Goal: Task Accomplishment & Management: Use online tool/utility

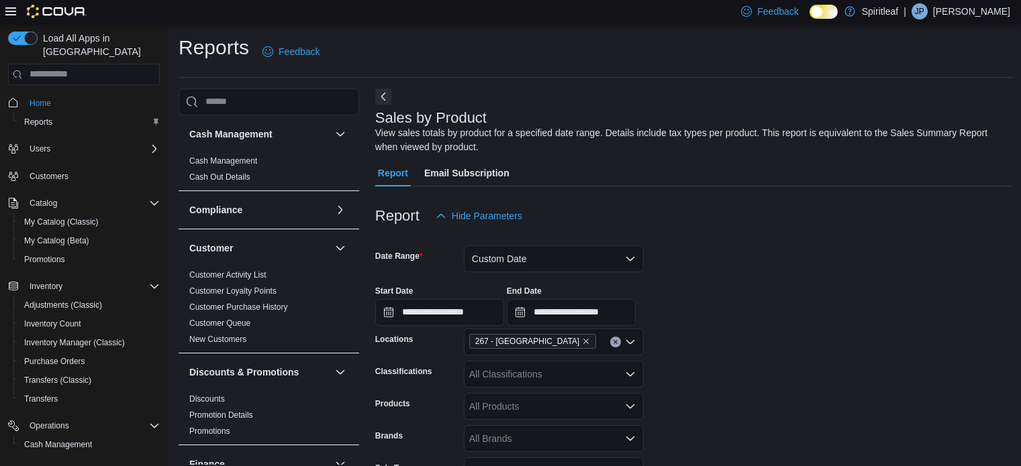
drag, startPoint x: 0, startPoint y: 0, endPoint x: 596, endPoint y: 265, distance: 652.2
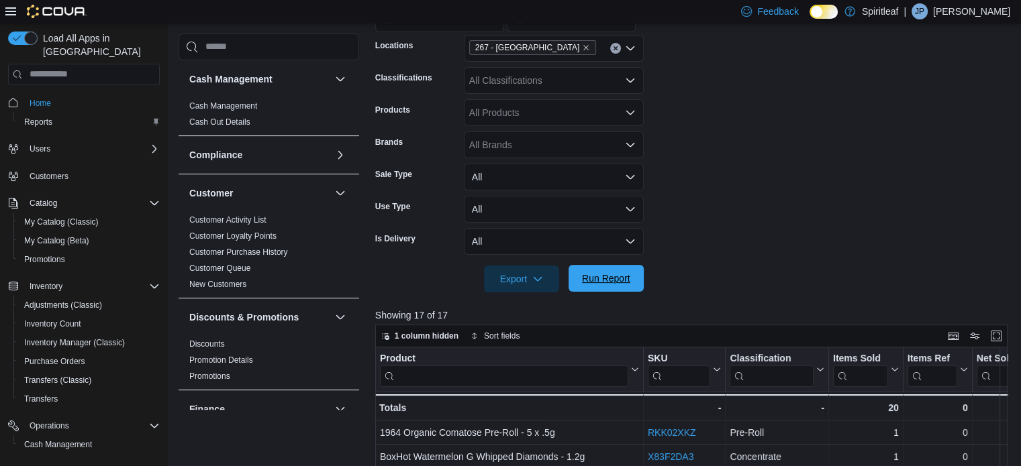
scroll to position [805, 0]
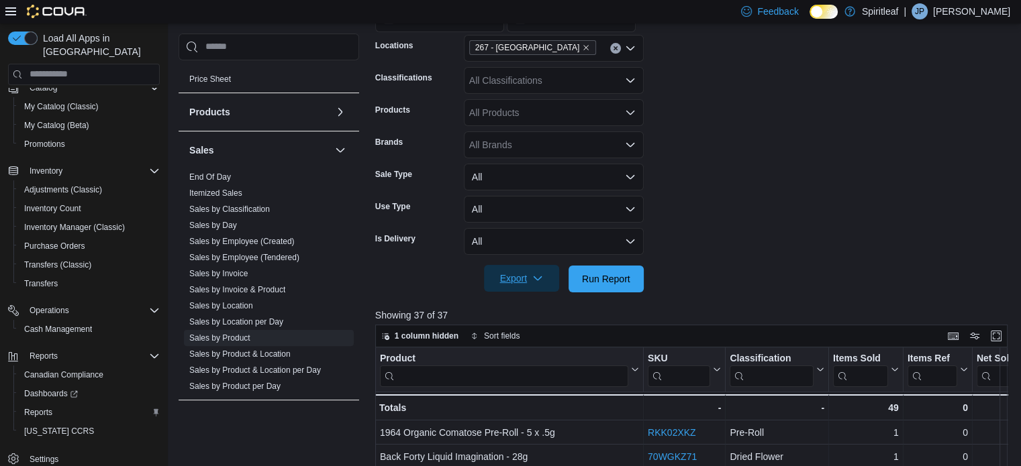
click at [544, 274] on span "Export" at bounding box center [521, 278] width 59 height 27
click at [518, 271] on span "Export" at bounding box center [521, 278] width 59 height 27
click at [518, 270] on span "Export" at bounding box center [521, 278] width 59 height 27
click at [541, 307] on span "Export to Excel" at bounding box center [523, 306] width 60 height 11
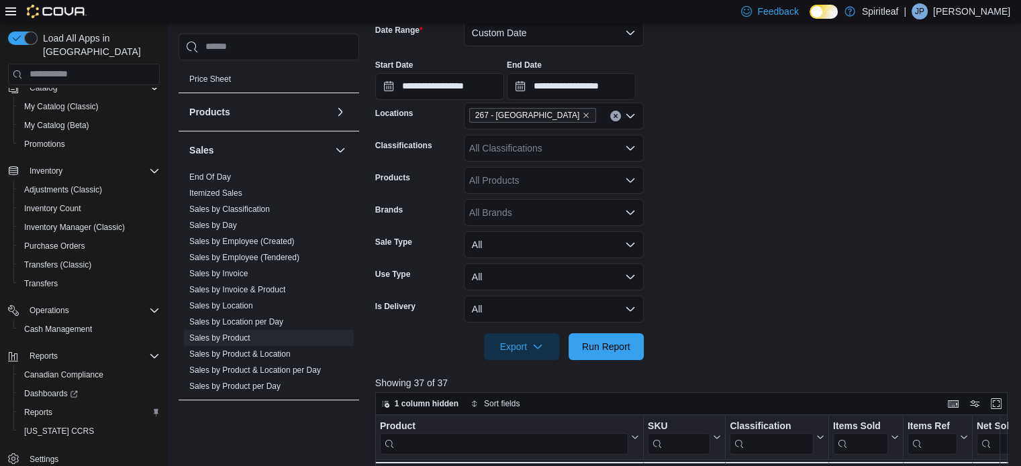
scroll to position [495, 0]
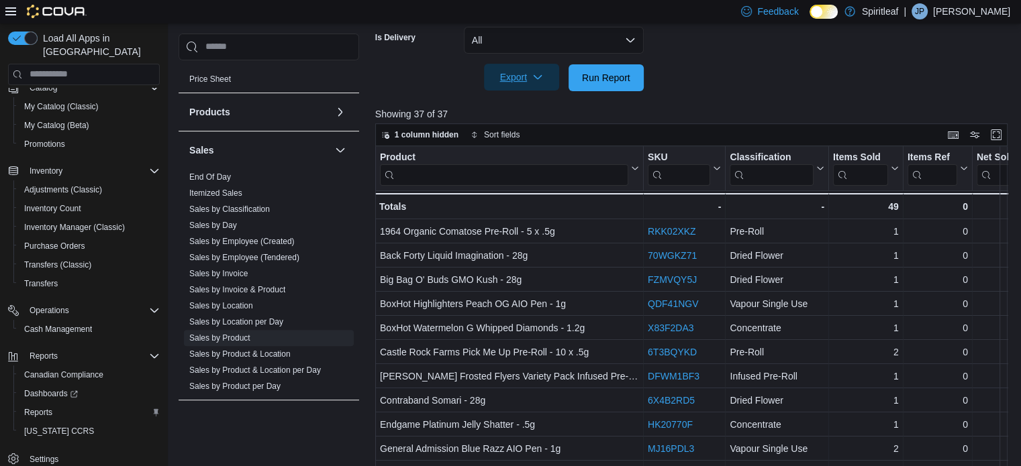
click at [510, 83] on span "Export" at bounding box center [521, 77] width 59 height 27
click at [511, 104] on span "Export to Excel" at bounding box center [523, 104] width 60 height 11
click at [587, 69] on span "Run Report" at bounding box center [605, 77] width 59 height 27
click at [526, 72] on span "Export" at bounding box center [521, 77] width 59 height 27
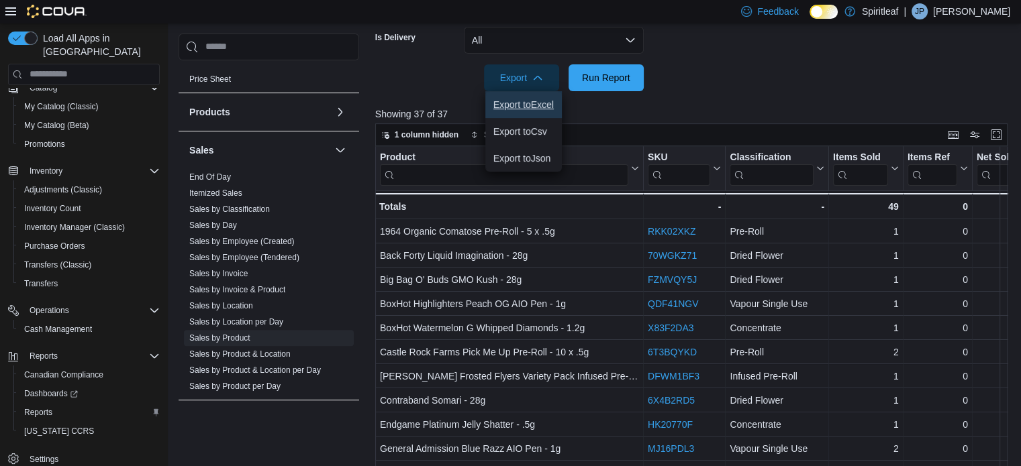
click at [521, 111] on button "Export to Excel" at bounding box center [523, 104] width 77 height 27
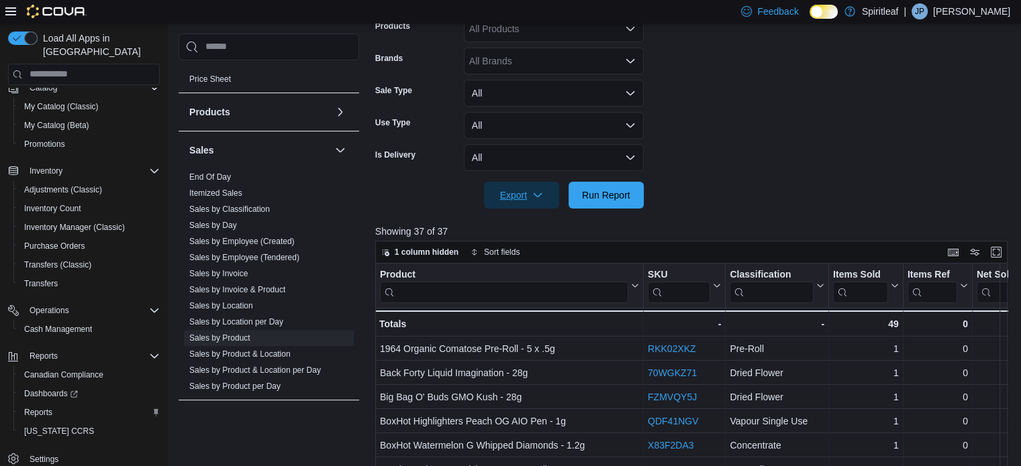
scroll to position [227, 0]
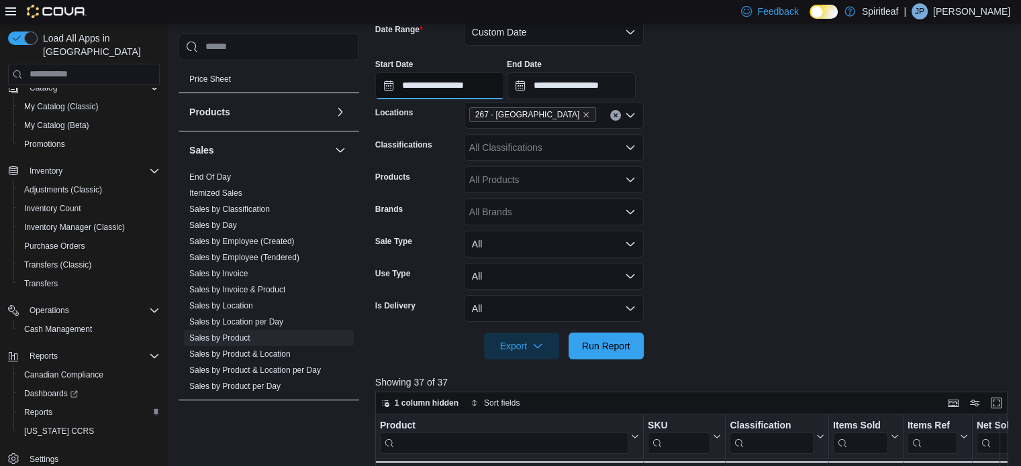
click at [491, 85] on input "**********" at bounding box center [439, 85] width 129 height 27
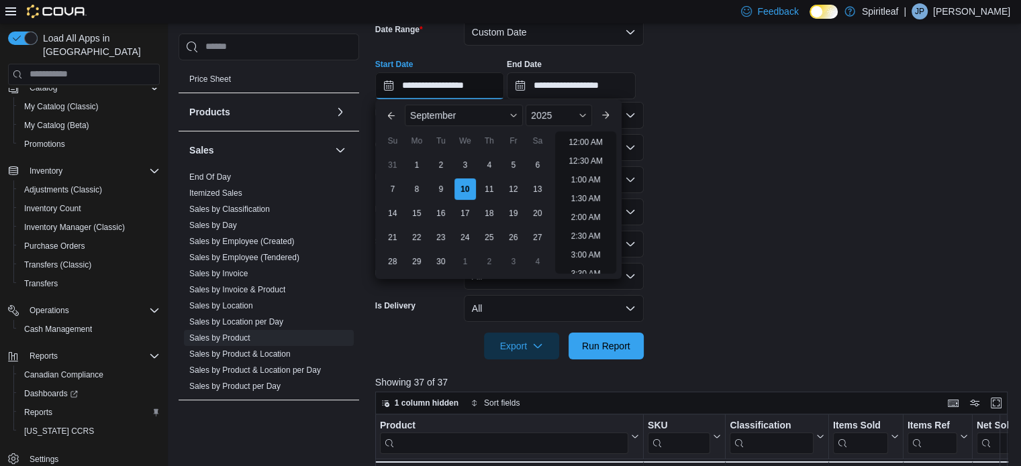
scroll to position [380, 0]
drag, startPoint x: 582, startPoint y: 230, endPoint x: 571, endPoint y: 215, distance: 18.3
click at [582, 230] on li "12:30 PM" at bounding box center [585, 232] width 45 height 16
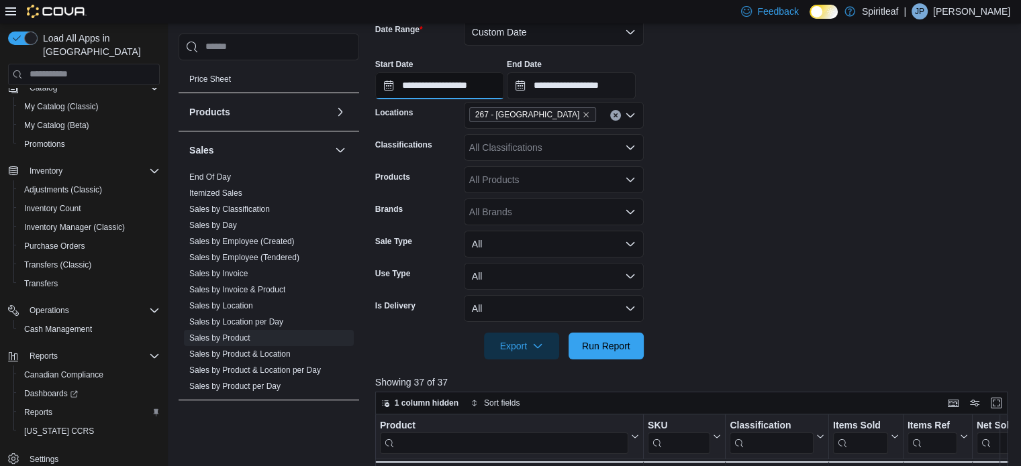
click at [472, 88] on input "**********" at bounding box center [439, 85] width 129 height 27
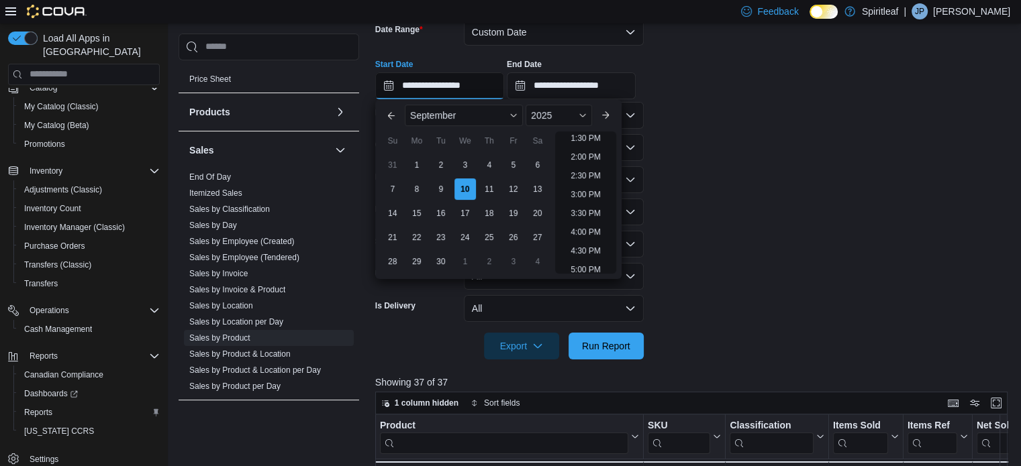
scroll to position [454, 0]
type input "**********"
click at [617, 345] on span "Run Report" at bounding box center [606, 345] width 48 height 13
